Goal: Task Accomplishment & Management: Manage account settings

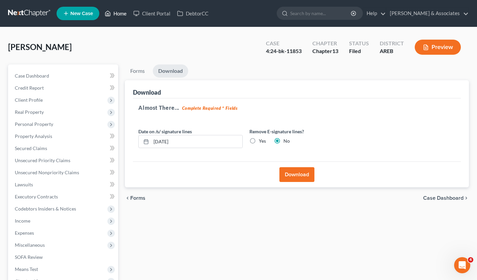
click at [124, 12] on link "Home" at bounding box center [115, 13] width 29 height 12
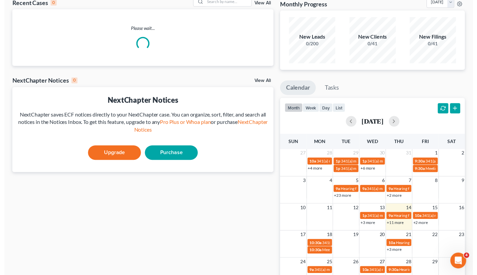
scroll to position [43, 0]
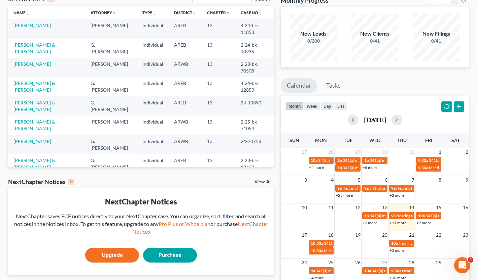
click at [428, 223] on link "+2 more" at bounding box center [423, 223] width 15 height 5
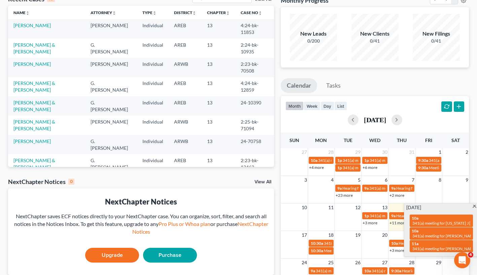
click at [427, 236] on span "341(a) meeting for [PERSON_NAME] [PERSON_NAME] and [PERSON_NAME]" at bounding box center [480, 236] width 137 height 5
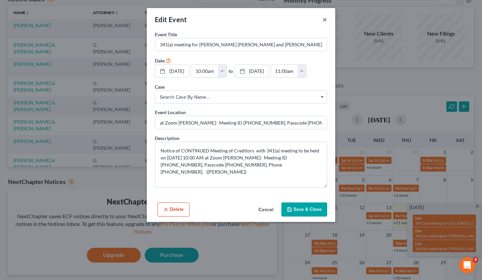
click at [323, 19] on button "×" at bounding box center [324, 19] width 5 height 8
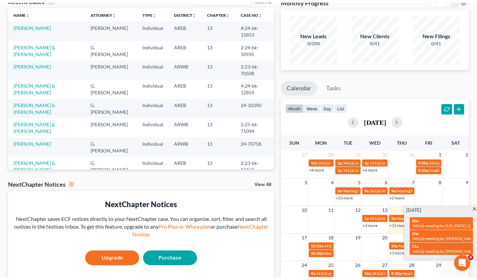
scroll to position [0, 0]
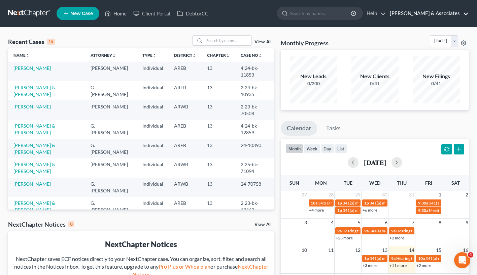
click at [430, 13] on link "[PERSON_NAME] & Associates" at bounding box center [427, 13] width 82 height 12
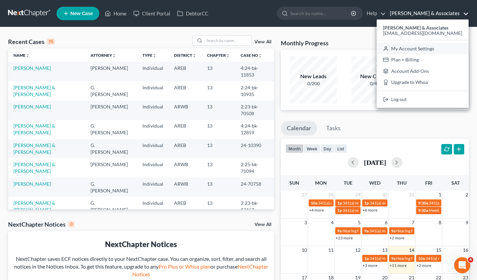
click at [423, 47] on link "My Account Settings" at bounding box center [422, 48] width 92 height 11
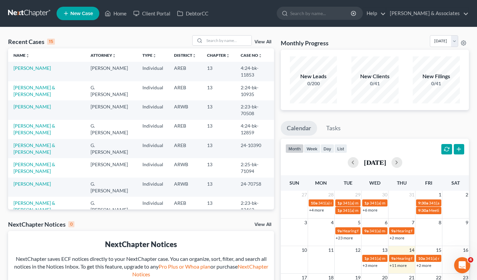
select select "6"
select select "23"
select select "2"
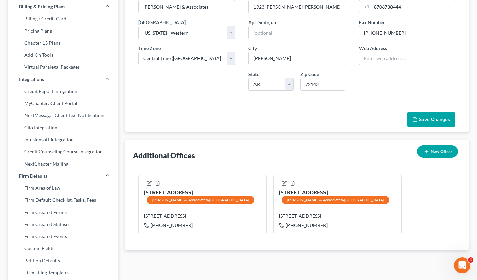
scroll to position [85, 0]
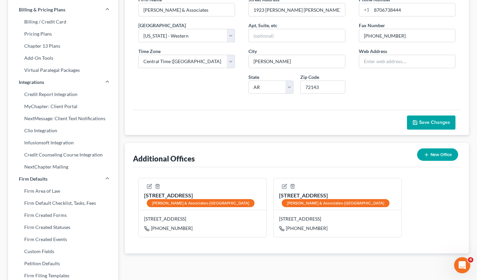
click at [80, 174] on link "Firm Defaults" at bounding box center [63, 179] width 110 height 12
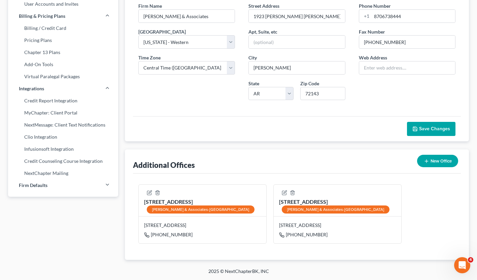
scroll to position [79, 0]
click at [80, 174] on link "NextChapter Mailing" at bounding box center [63, 173] width 110 height 12
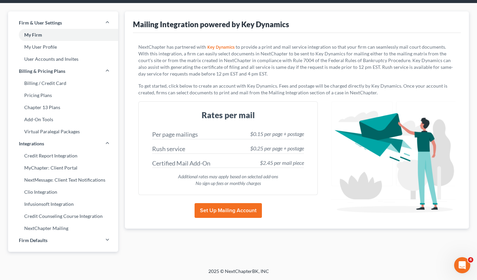
scroll to position [24, 0]
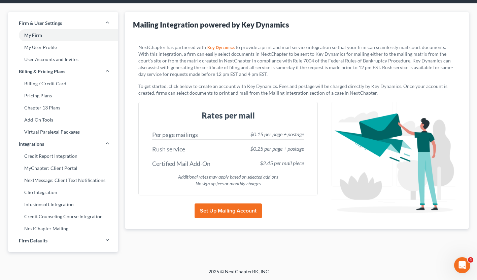
click at [39, 240] on span "Firm Defaults" at bounding box center [33, 241] width 29 height 7
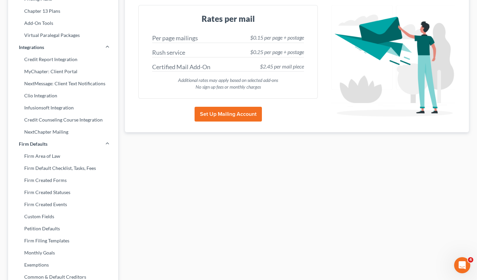
scroll to position [0, 0]
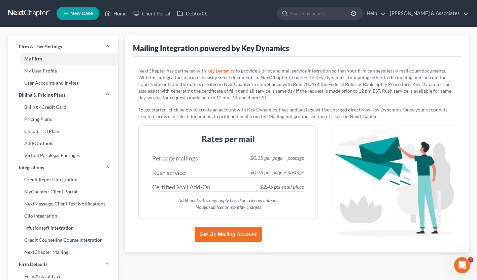
click at [71, 72] on link "My User Profile" at bounding box center [63, 71] width 110 height 12
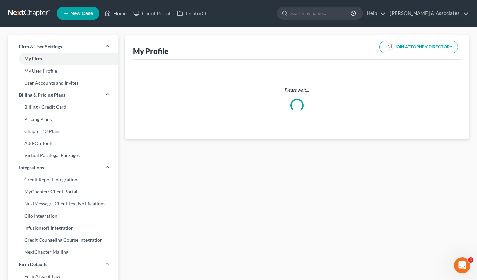
select select "2"
select select "5"
select select "attorney"
select select "0"
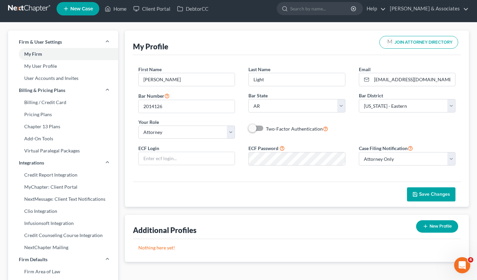
scroll to position [3, 0]
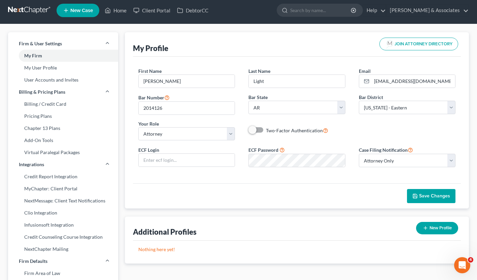
click at [89, 69] on link "My User Profile" at bounding box center [63, 68] width 110 height 12
click at [67, 71] on link "My User Profile" at bounding box center [63, 68] width 110 height 12
click at [53, 69] on link "My User Profile" at bounding box center [63, 68] width 110 height 12
click at [54, 79] on link "User Accounts and Invites" at bounding box center [63, 80] width 110 height 12
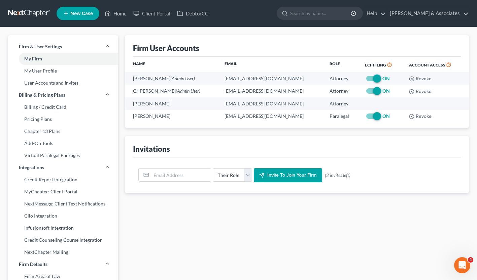
click at [53, 71] on link "My User Profile" at bounding box center [63, 71] width 110 height 12
select select "2"
select select "5"
select select "attorney"
select select "0"
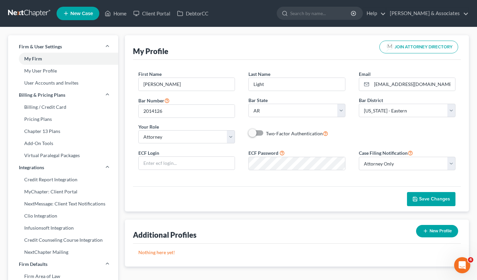
click at [57, 59] on link "My Firm" at bounding box center [63, 59] width 110 height 12
select select "6"
select select "23"
select select "2"
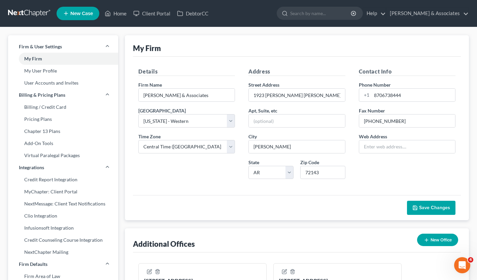
click at [82, 74] on link "My User Profile" at bounding box center [63, 71] width 110 height 12
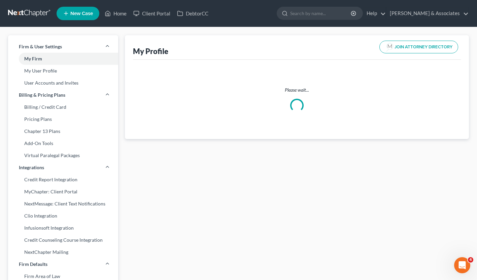
select select "2"
select select "5"
select select "attorney"
select select "0"
